Goal: Navigation & Orientation: Go to known website

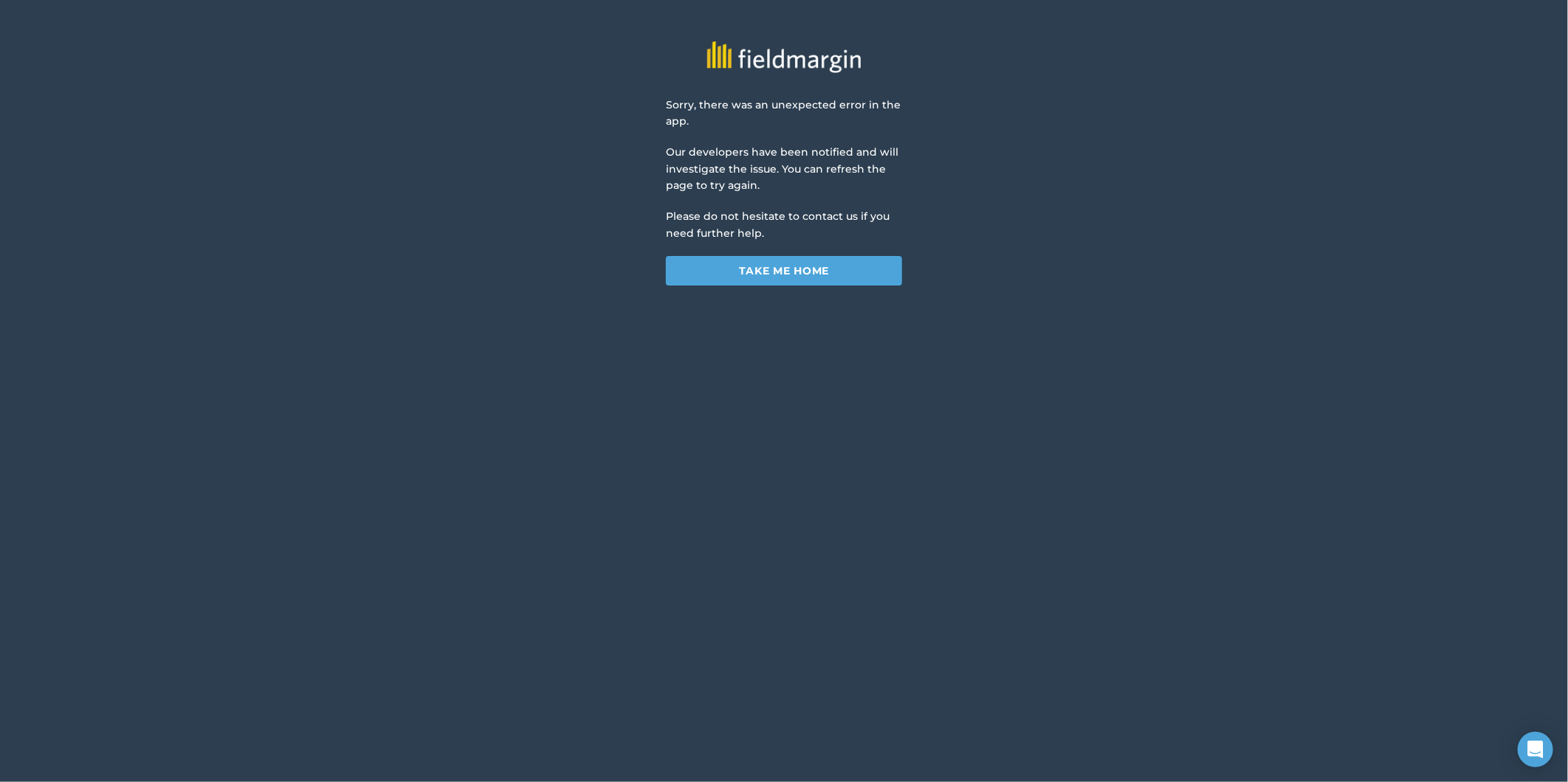
click at [95, 309] on html "Sorry, there was an unexpected error in the app. Our developers have been notif…" at bounding box center [784, 154] width 1568 height 309
click at [722, 259] on link "Take me home" at bounding box center [783, 270] width 236 height 29
